Goal: Find specific page/section: Find specific page/section

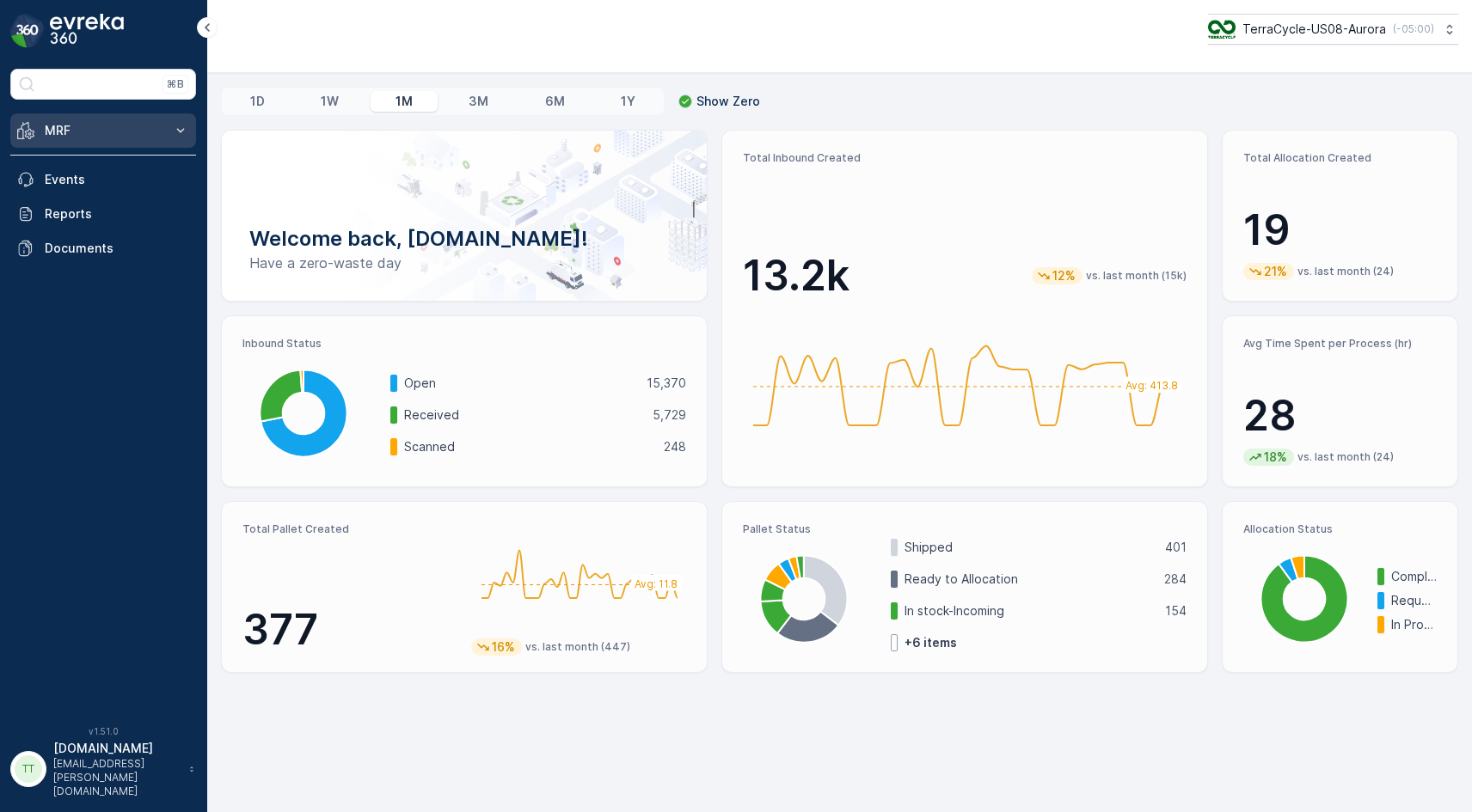
click at [172, 136] on icon at bounding box center [181, 131] width 18 height 18
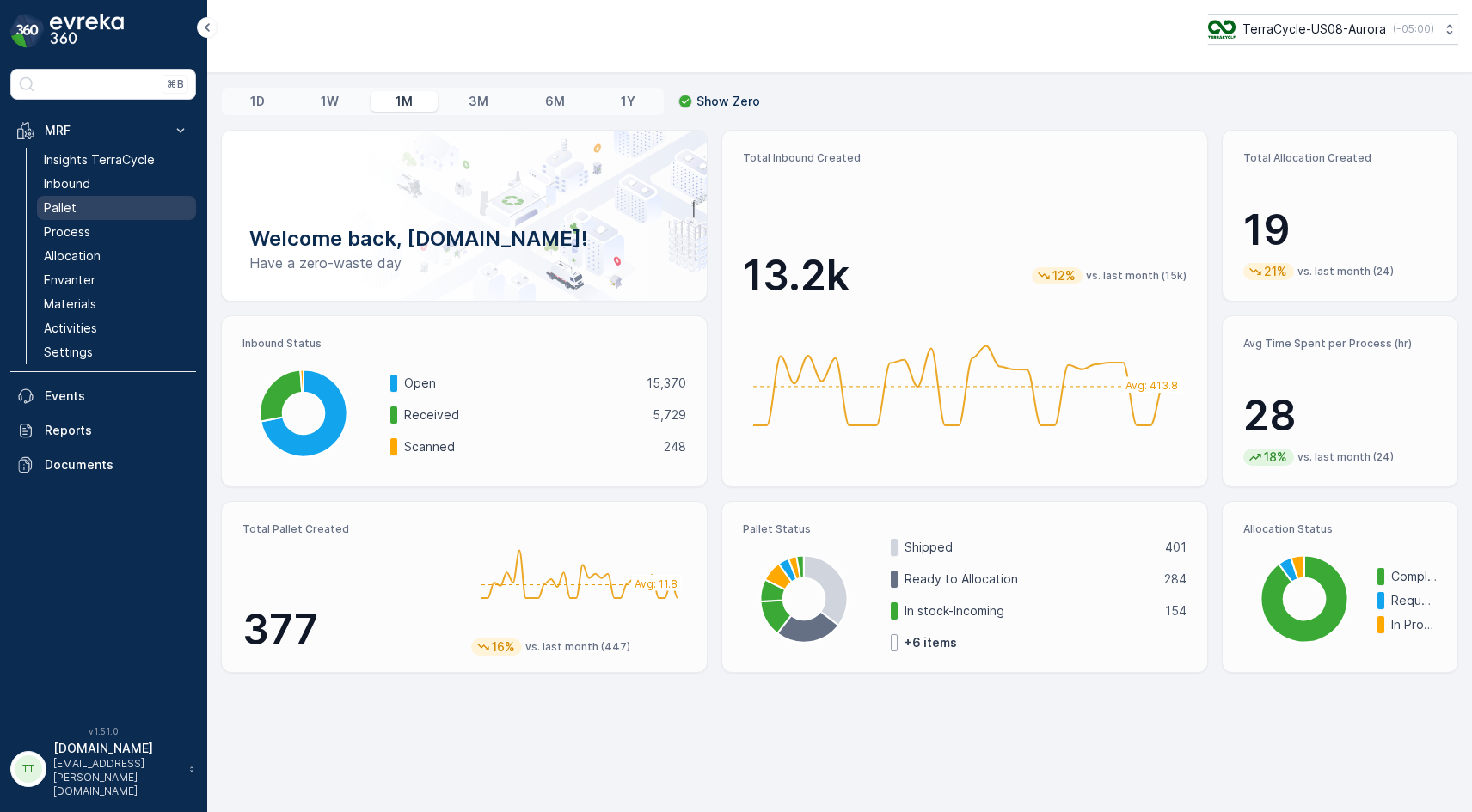
click at [100, 210] on link "Pallet" at bounding box center [116, 208] width 159 height 24
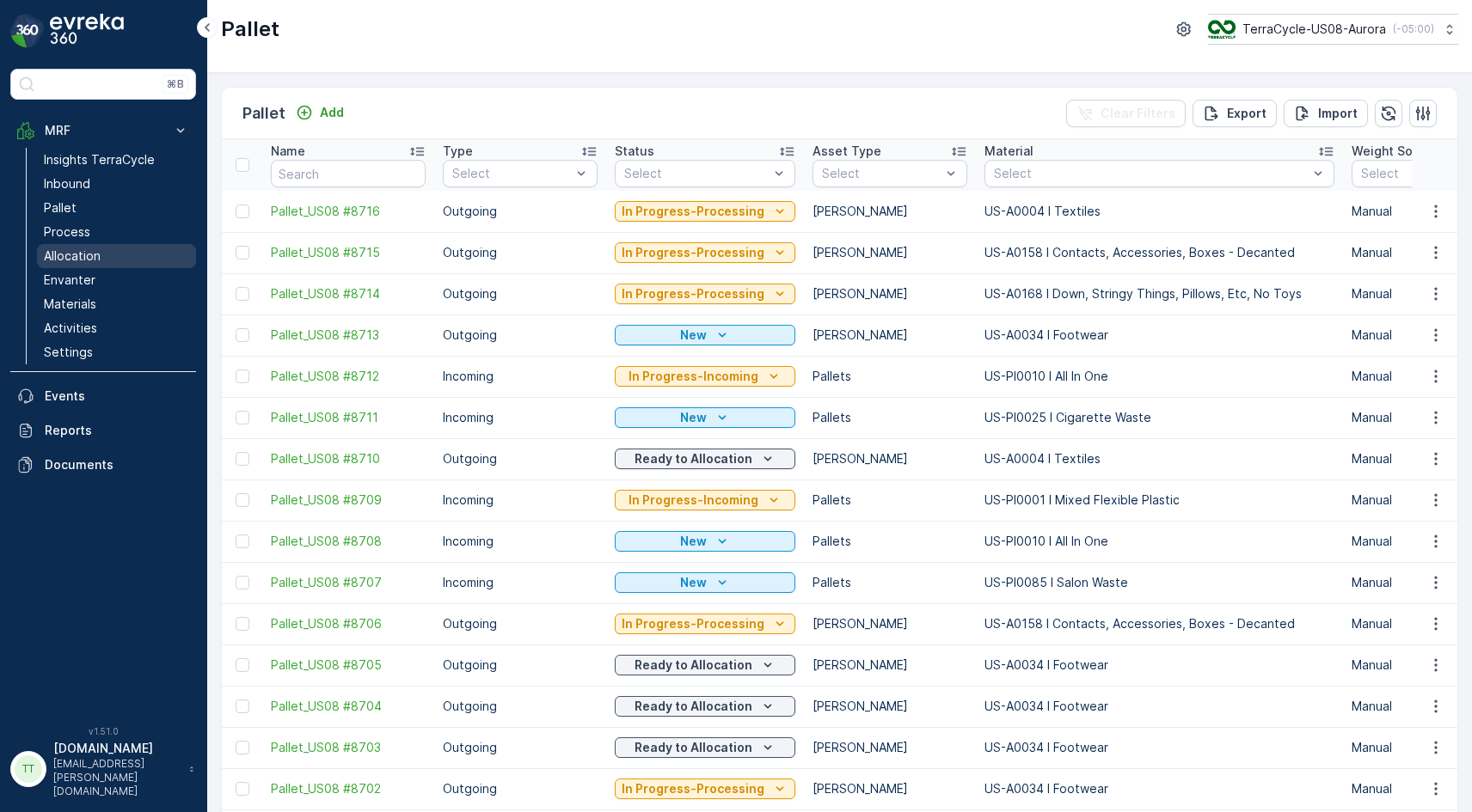
click at [88, 262] on p "Allocation" at bounding box center [72, 256] width 56 height 18
